Goal: Information Seeking & Learning: Learn about a topic

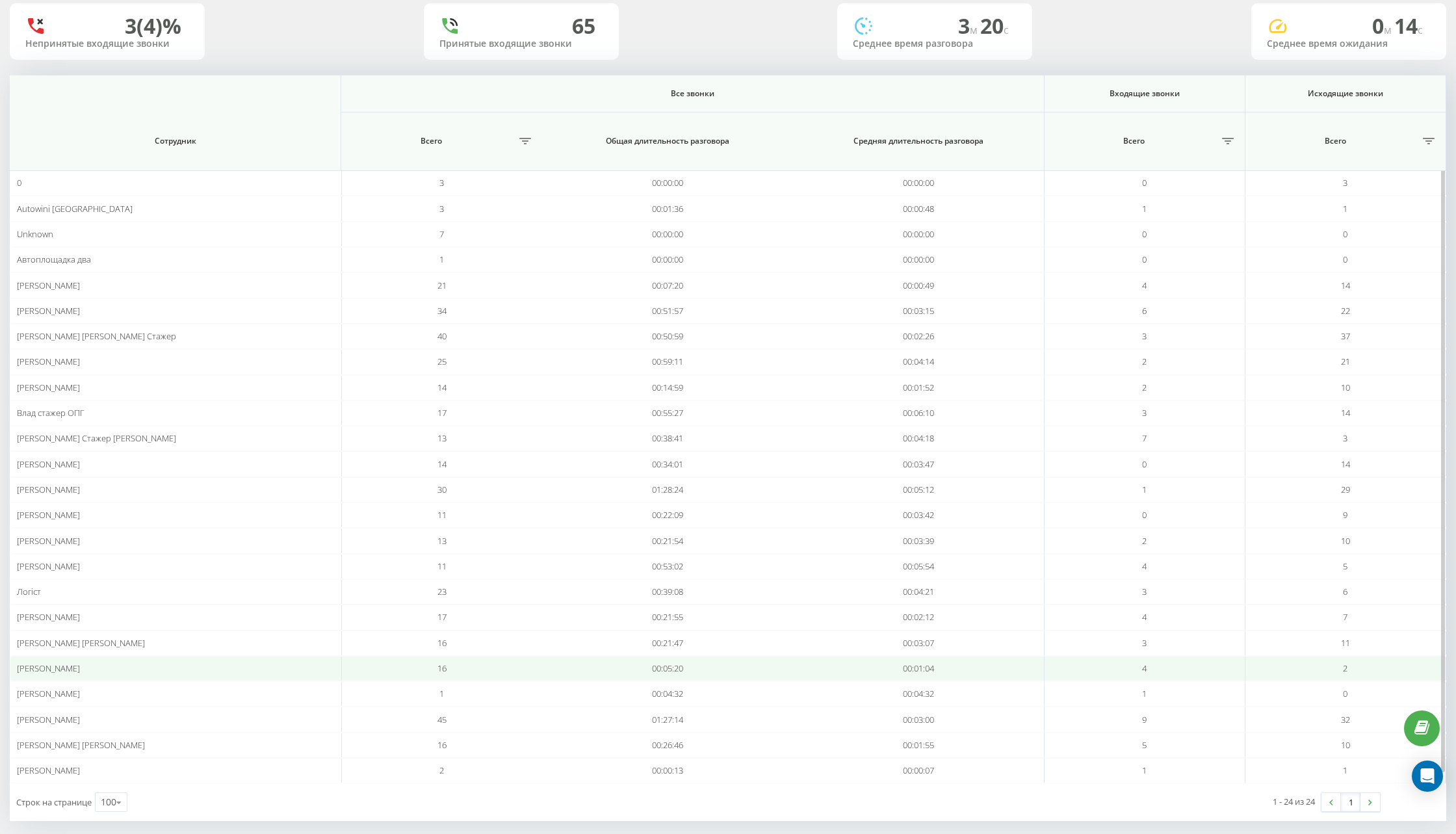
scroll to position [94, 0]
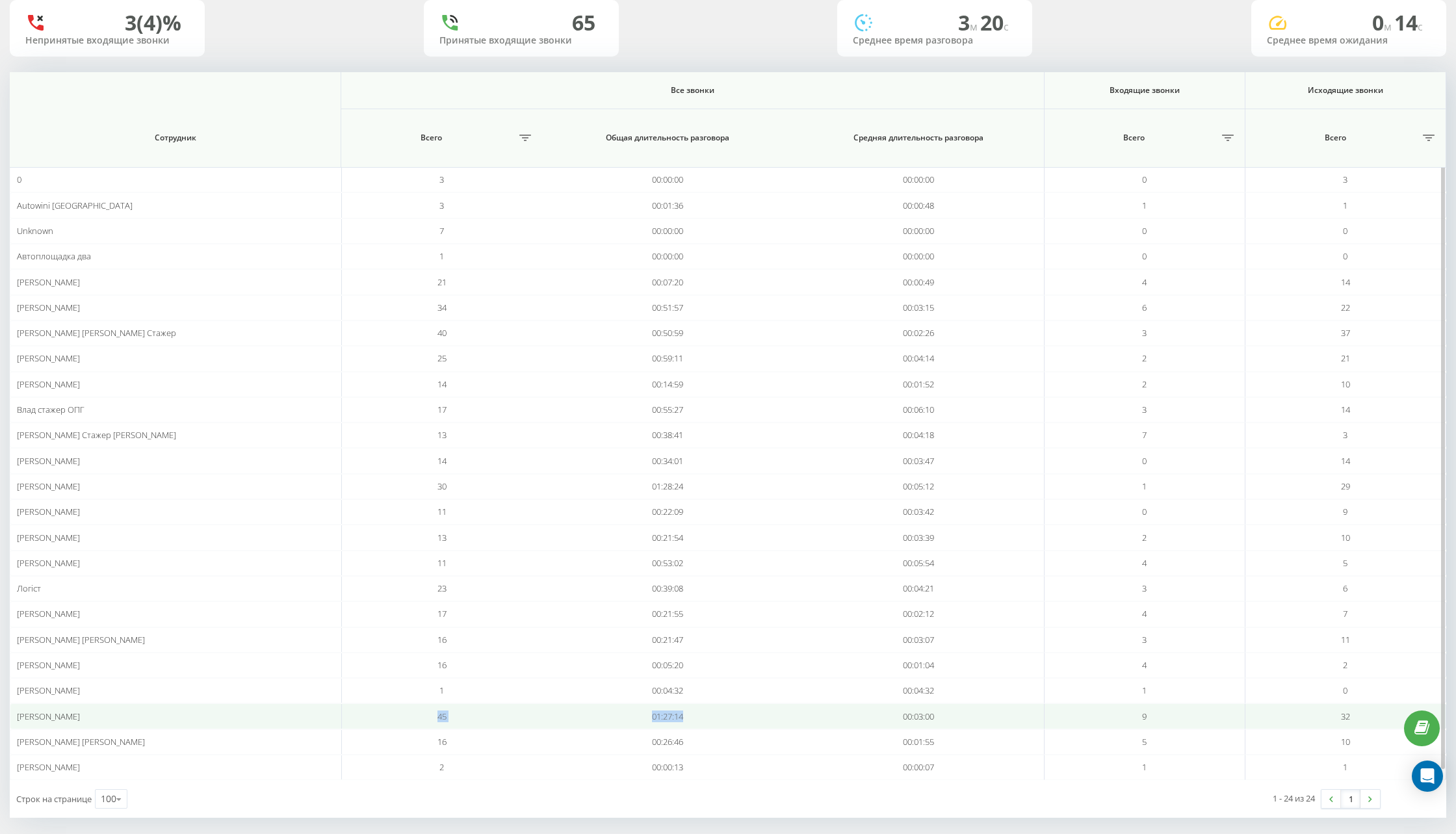
drag, startPoint x: 458, startPoint y: 705, endPoint x: 725, endPoint y: 707, distance: 267.0
click at [725, 707] on tr "[PERSON_NAME] 45 01:27:14 00:03:00 9 32" at bounding box center [728, 716] width 1437 height 26
drag, startPoint x: 174, startPoint y: 703, endPoint x: 706, endPoint y: 707, distance: 532.0
click at [706, 707] on tr "[PERSON_NAME] 45 01:27:14 00:03:00 9 32" at bounding box center [728, 716] width 1437 height 26
copy tr "[PERSON_NAME] 45 01:27:14"
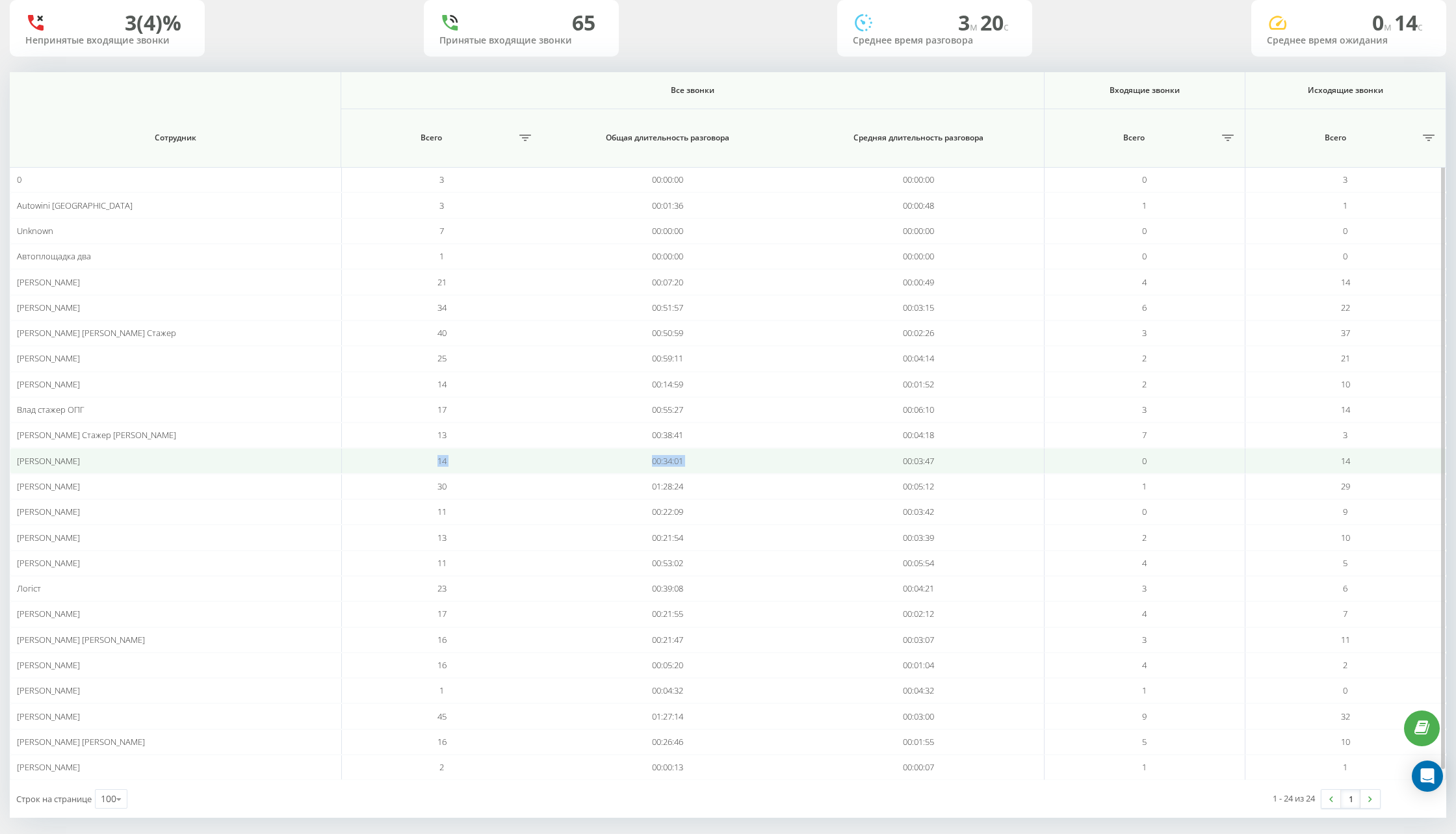
drag, startPoint x: 475, startPoint y: 456, endPoint x: 825, endPoint y: 448, distance: 350.1
click at [825, 448] on tr "[PERSON_NAME] 14 00:34:01 00:03:47 0 14" at bounding box center [728, 460] width 1437 height 26
